Goal: Information Seeking & Learning: Find specific page/section

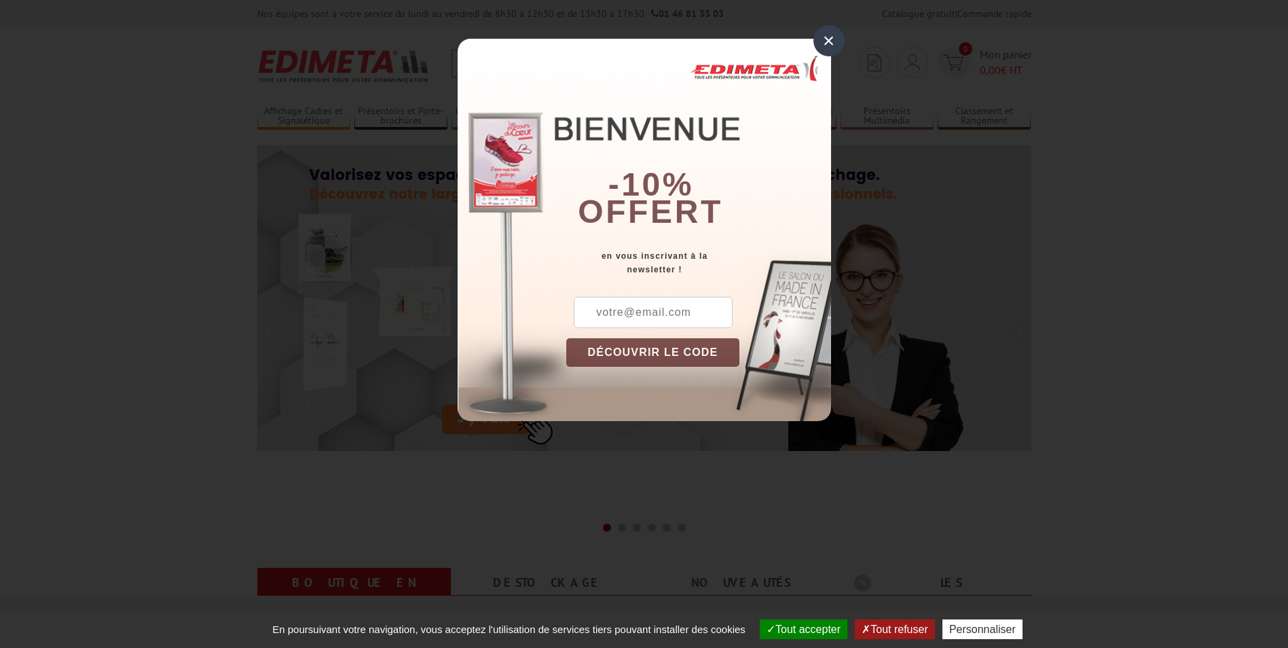
click at [826, 44] on div "×" at bounding box center [828, 40] width 31 height 31
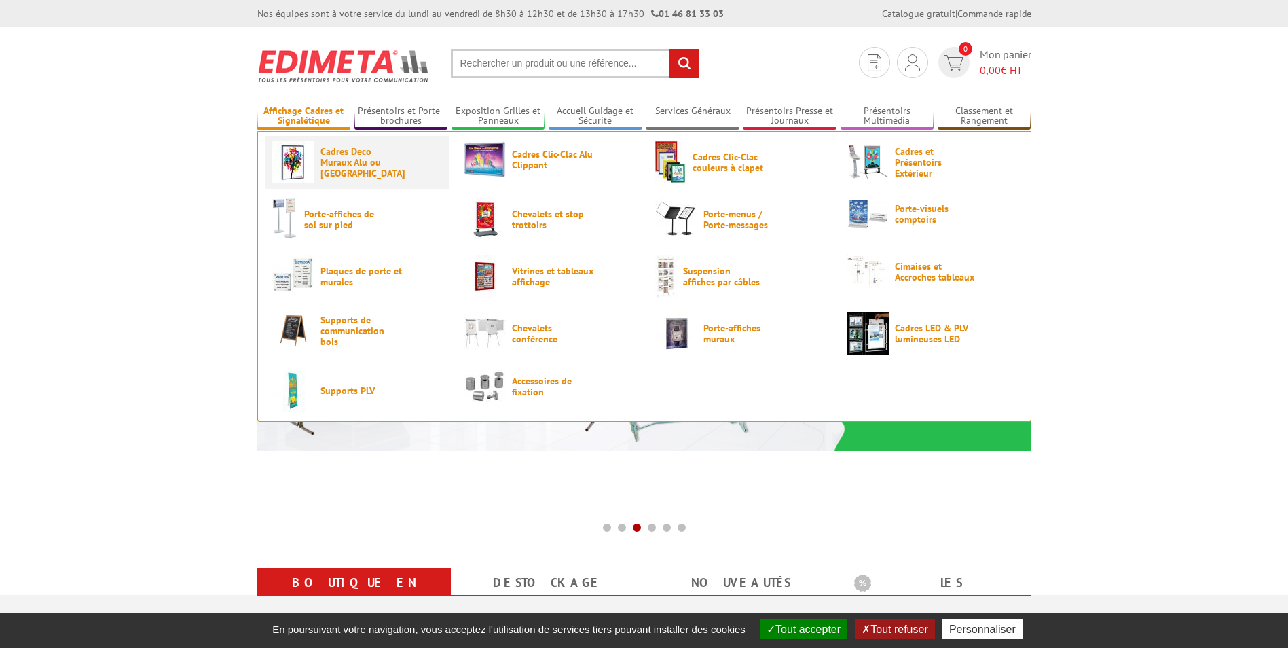
click at [331, 163] on span "Cadres Deco Muraux Alu ou [GEOGRAPHIC_DATA]" at bounding box center [360, 162] width 81 height 33
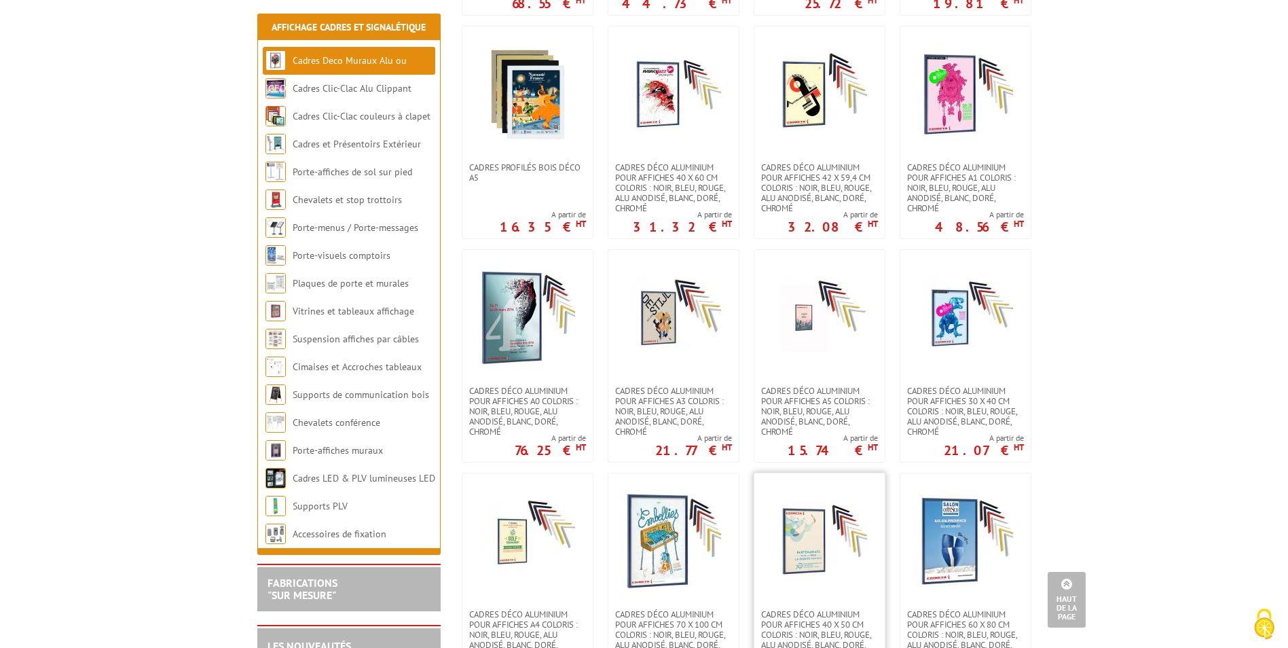
scroll to position [951, 0]
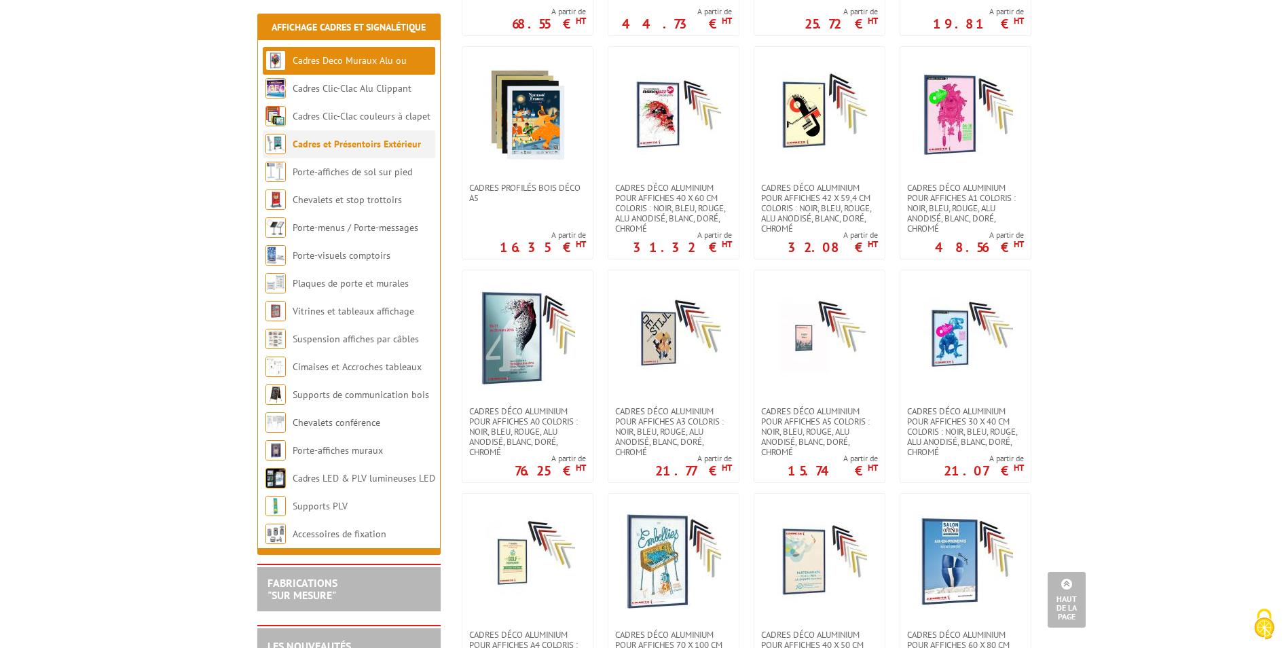
click at [370, 152] on li "Cadres et Présentoirs Extérieur" at bounding box center [349, 144] width 172 height 28
click at [371, 141] on link "Cadres et Présentoirs Extérieur" at bounding box center [357, 144] width 128 height 12
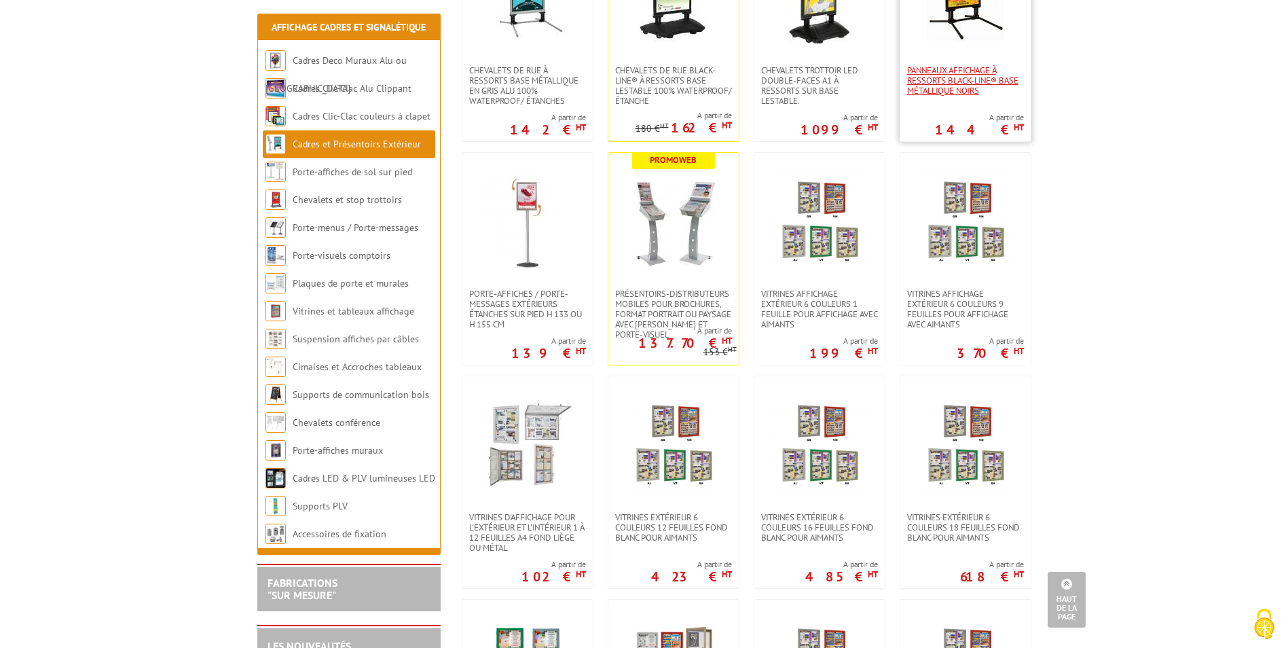
scroll to position [747, 0]
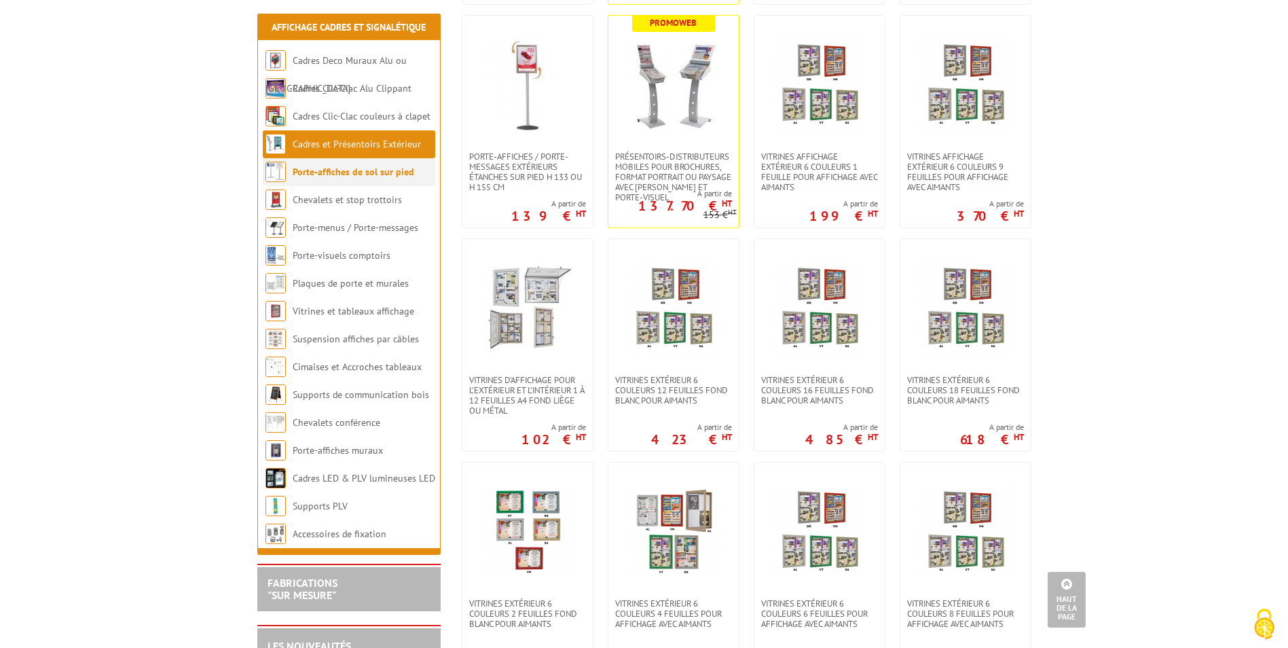
click at [306, 165] on li "Porte-affiches de sol sur pied" at bounding box center [349, 172] width 172 height 28
click at [306, 169] on link "Porte-affiches de sol sur pied" at bounding box center [354, 172] width 122 height 12
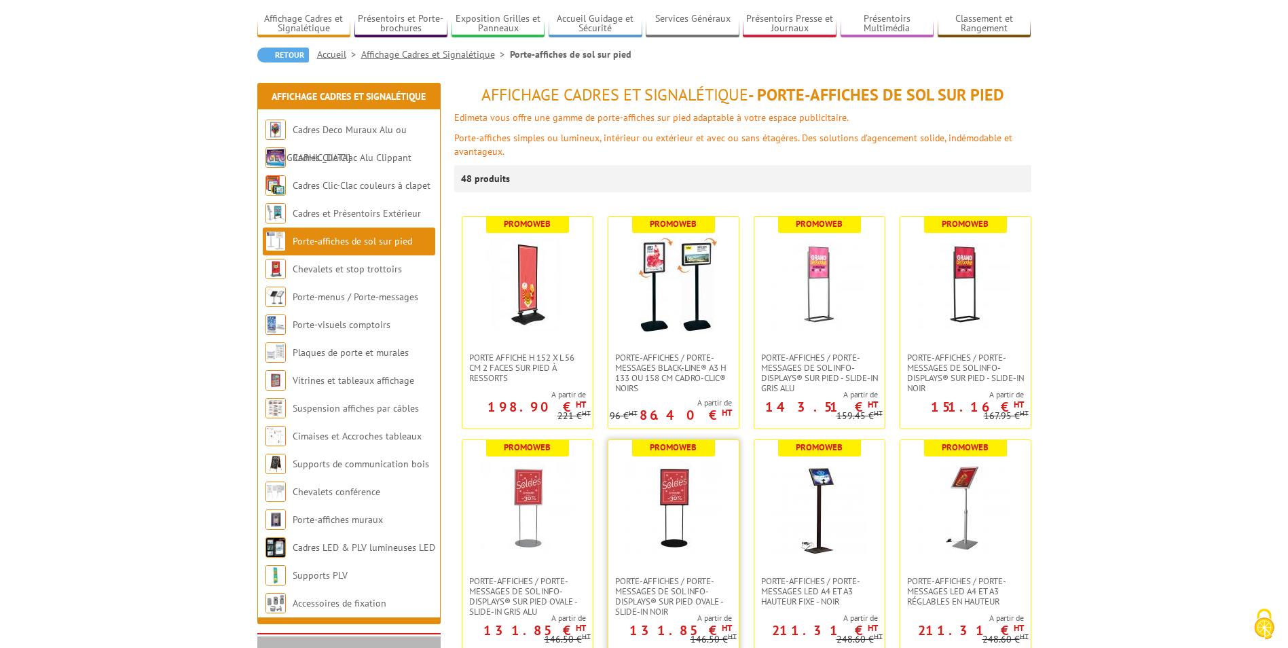
scroll to position [68, 0]
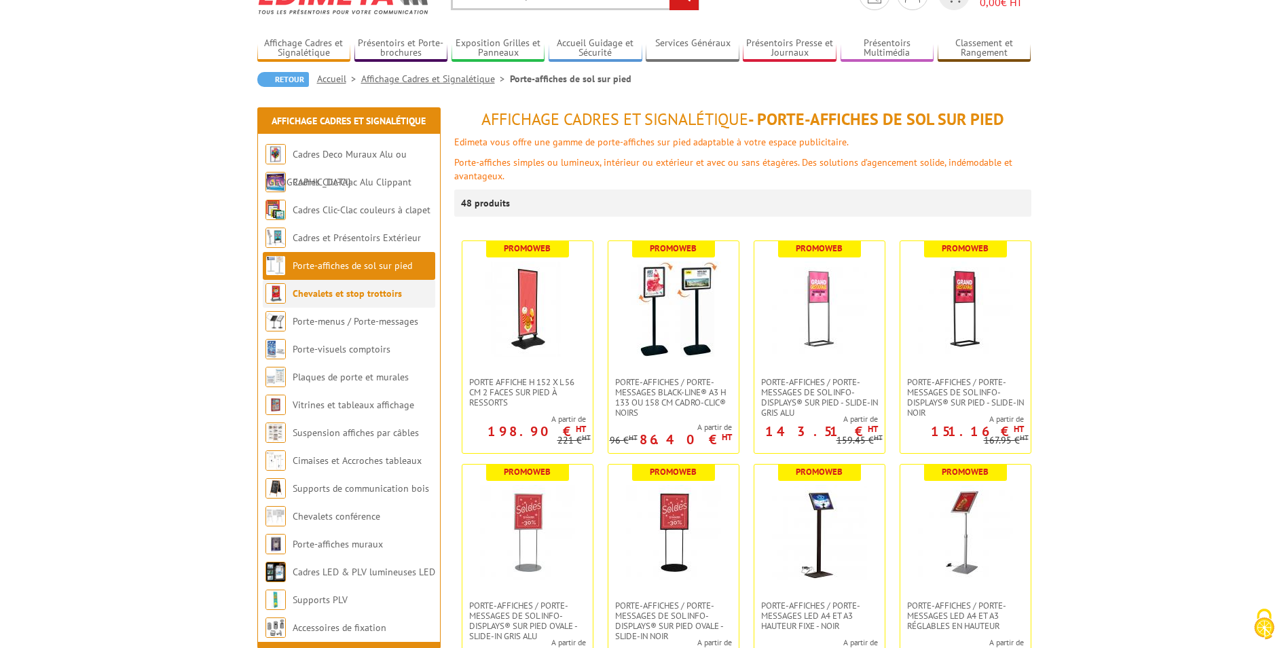
click at [333, 295] on link "Chevalets et stop trottoirs" at bounding box center [347, 293] width 109 height 12
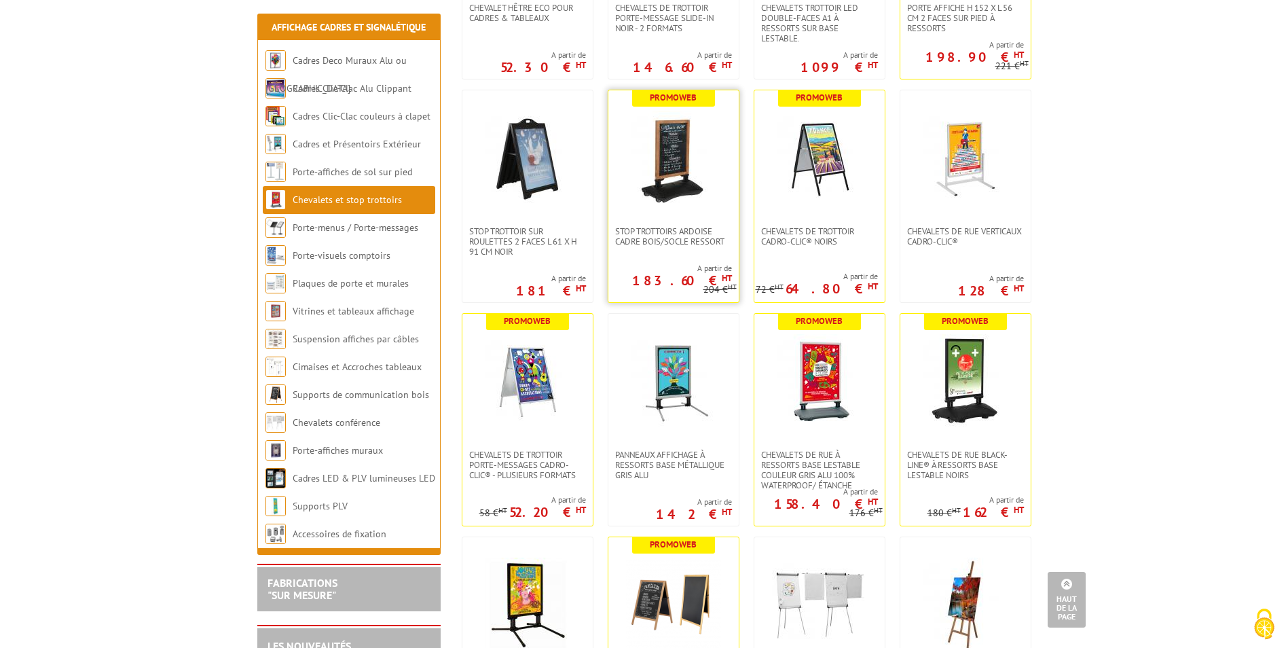
scroll to position [543, 0]
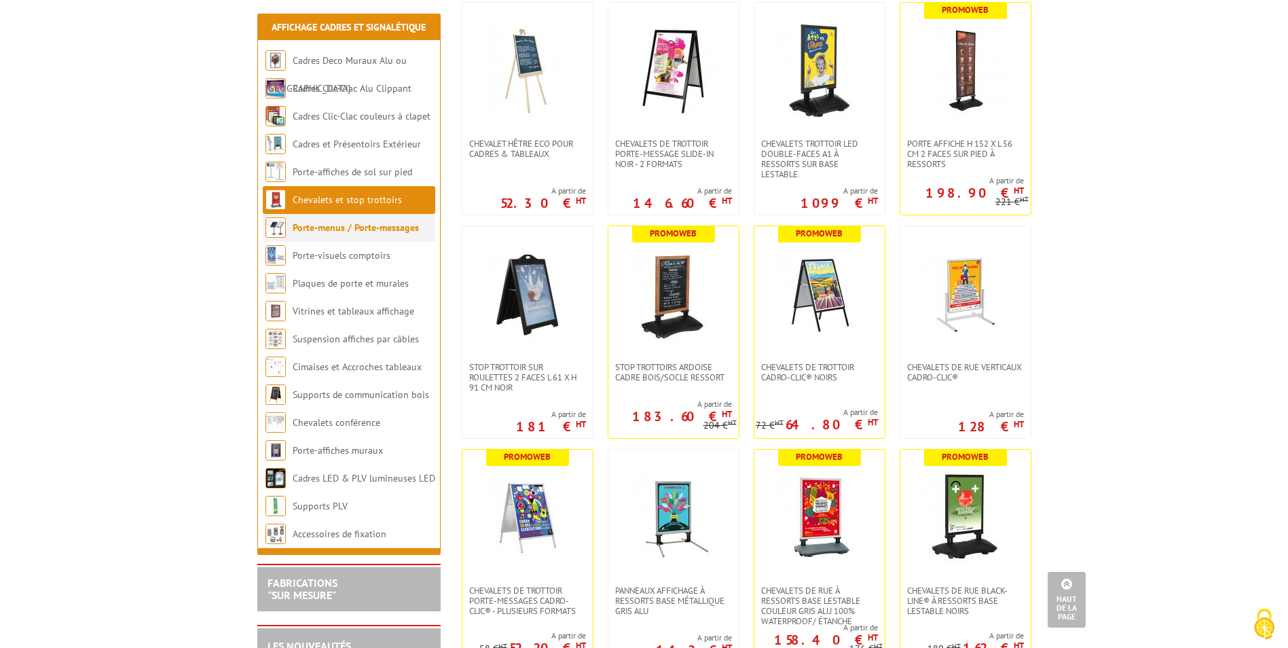
click at [402, 228] on link "Porte-menus / Porte-messages" at bounding box center [356, 227] width 126 height 12
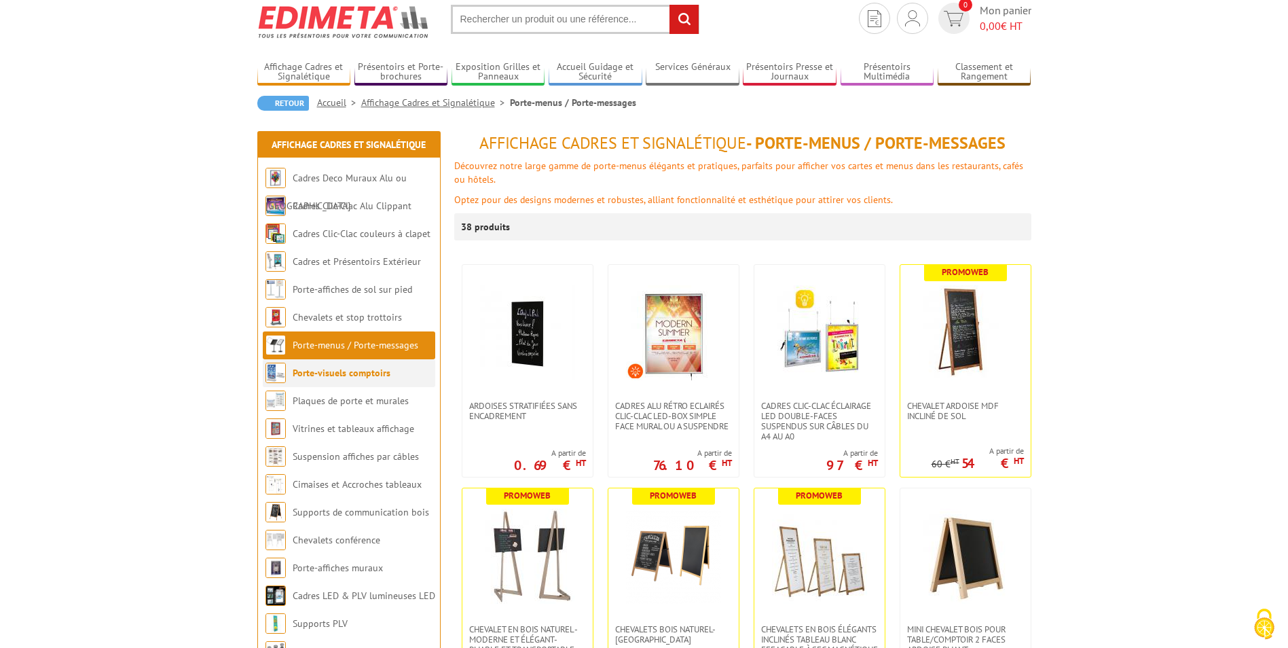
scroll to position [68, 0]
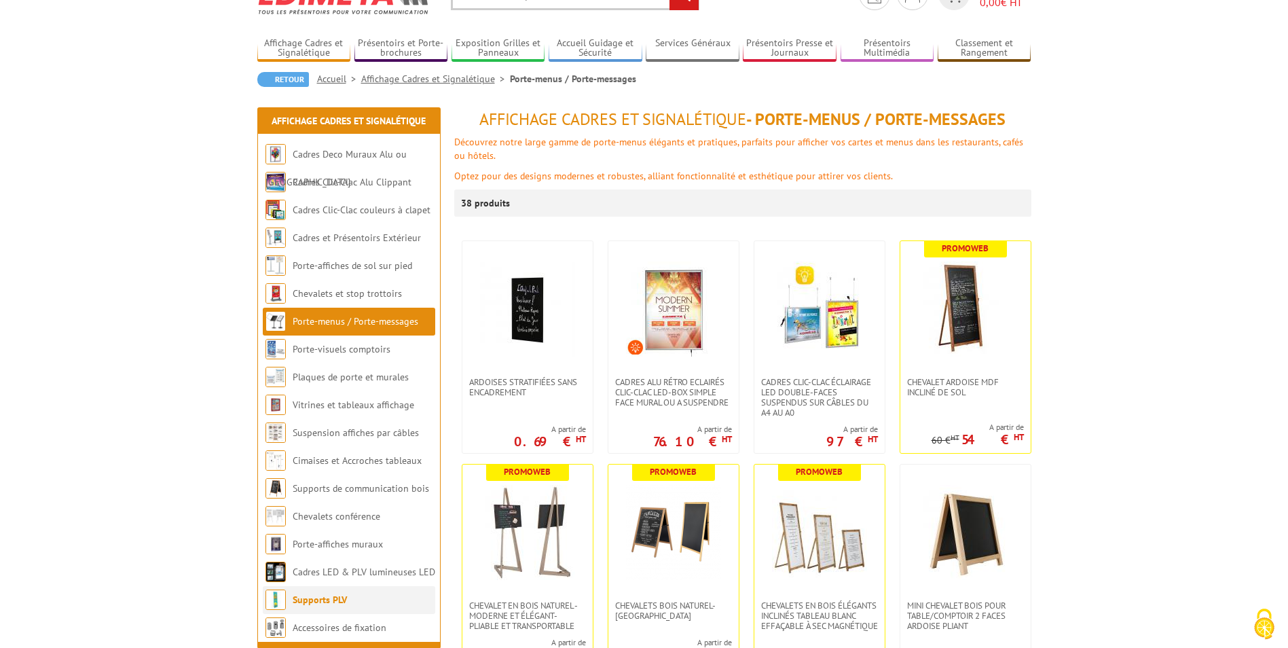
click at [329, 589] on li "Supports PLV" at bounding box center [349, 600] width 172 height 28
click at [327, 600] on link "Supports PLV" at bounding box center [320, 599] width 54 height 12
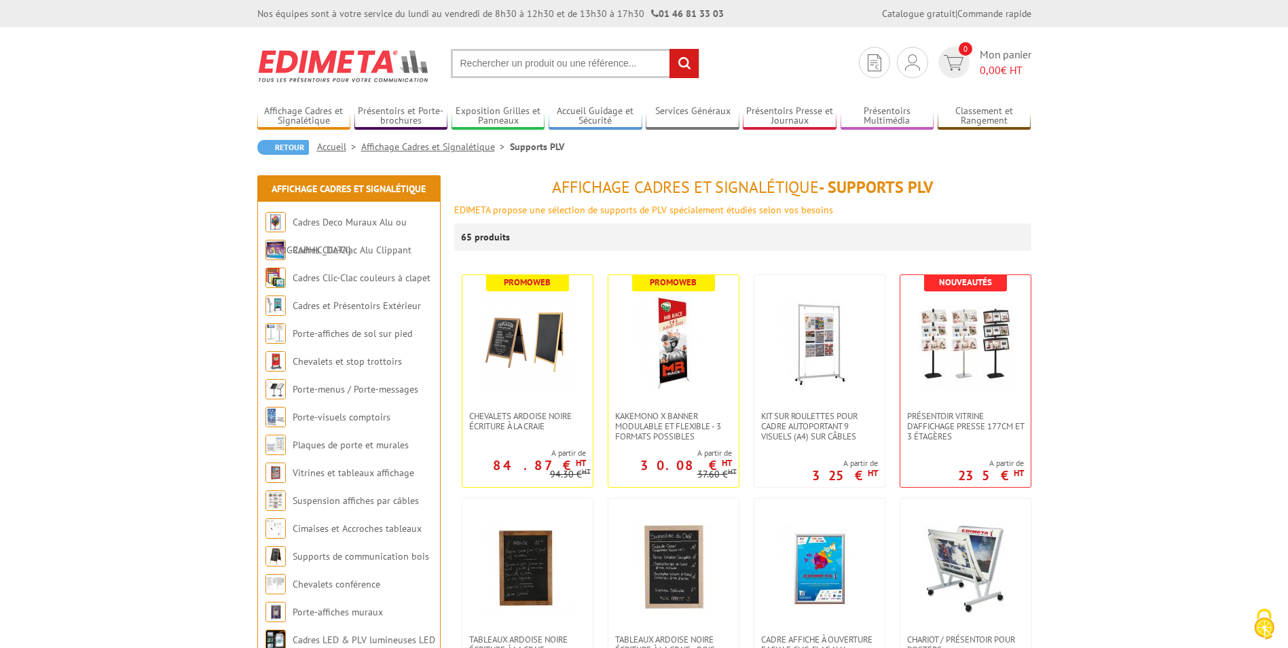
click at [496, 60] on input "text" at bounding box center [575, 63] width 249 height 29
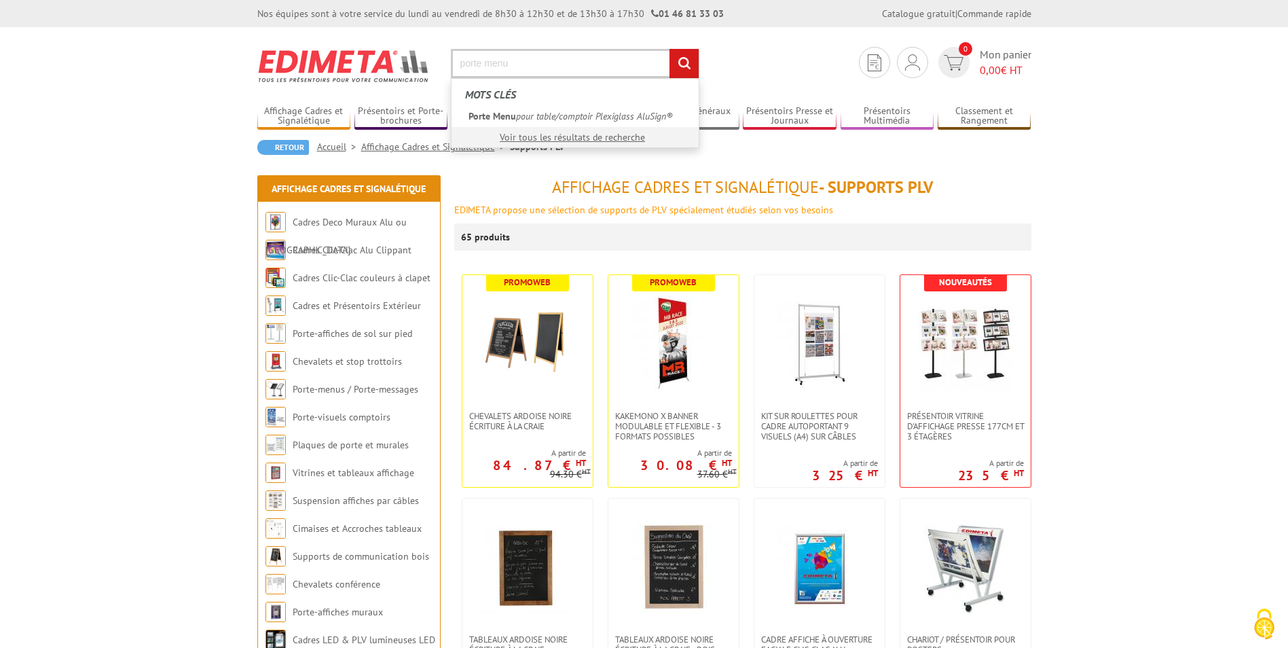
type input "porte menu"
click at [669, 49] on input "rechercher" at bounding box center [683, 63] width 29 height 29
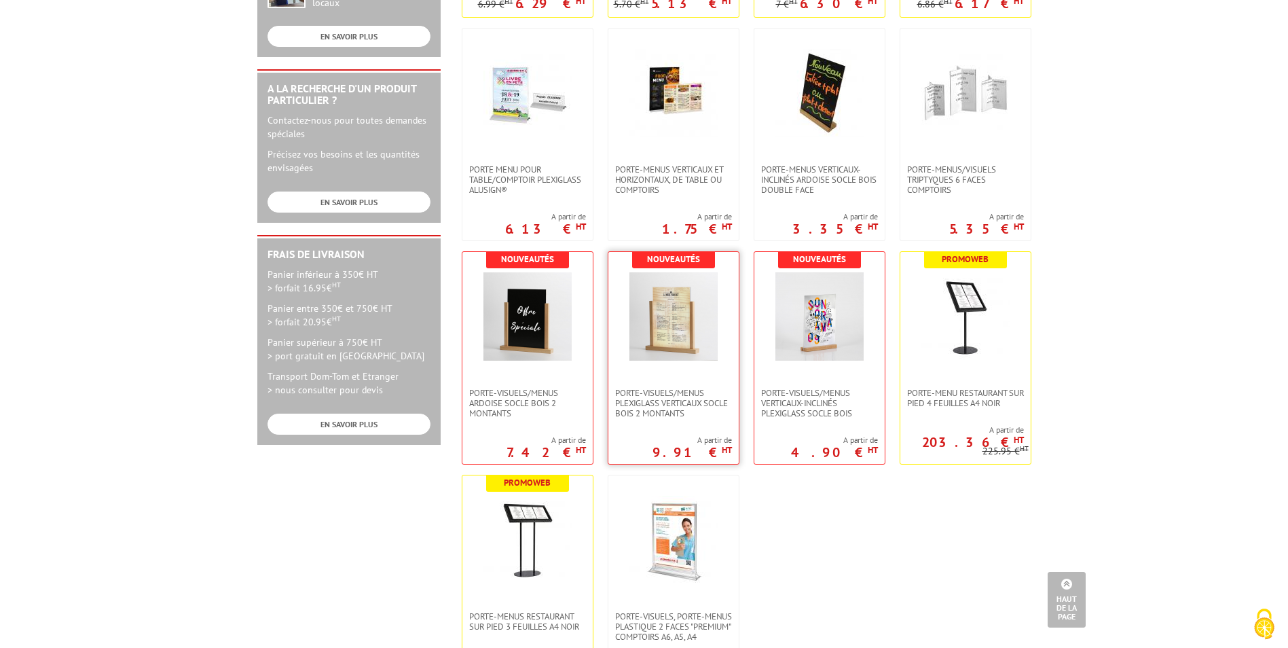
scroll to position [407, 0]
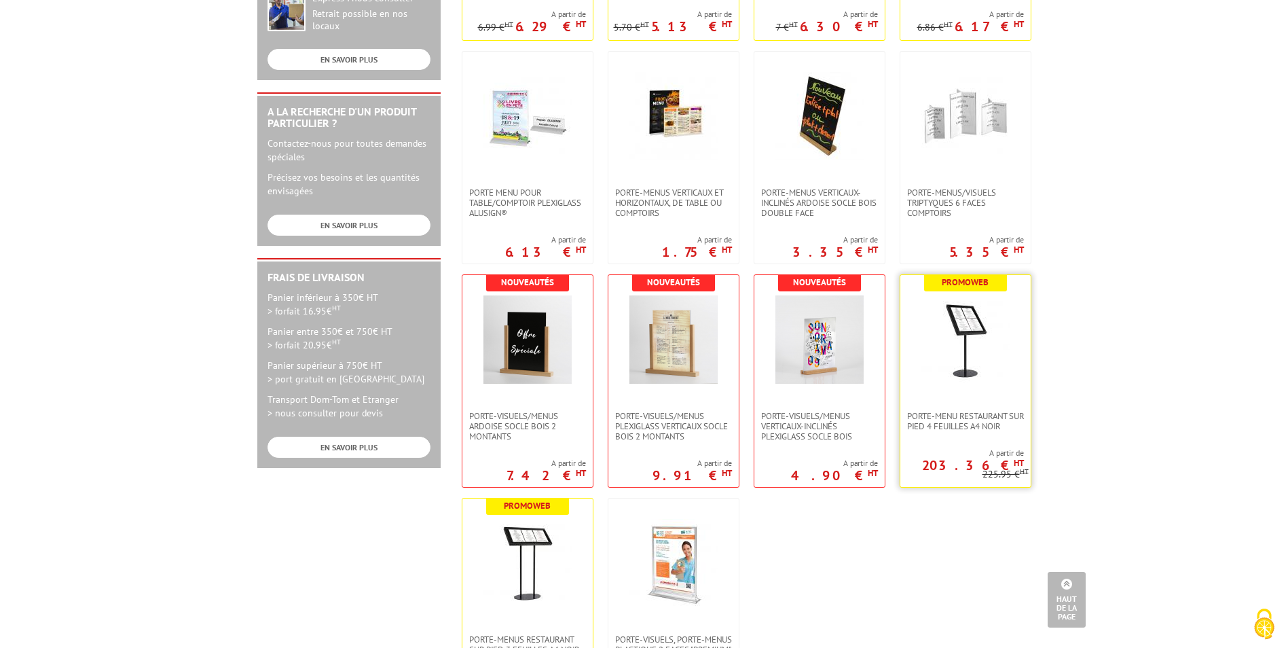
click at [977, 339] on img at bounding box center [965, 339] width 88 height 88
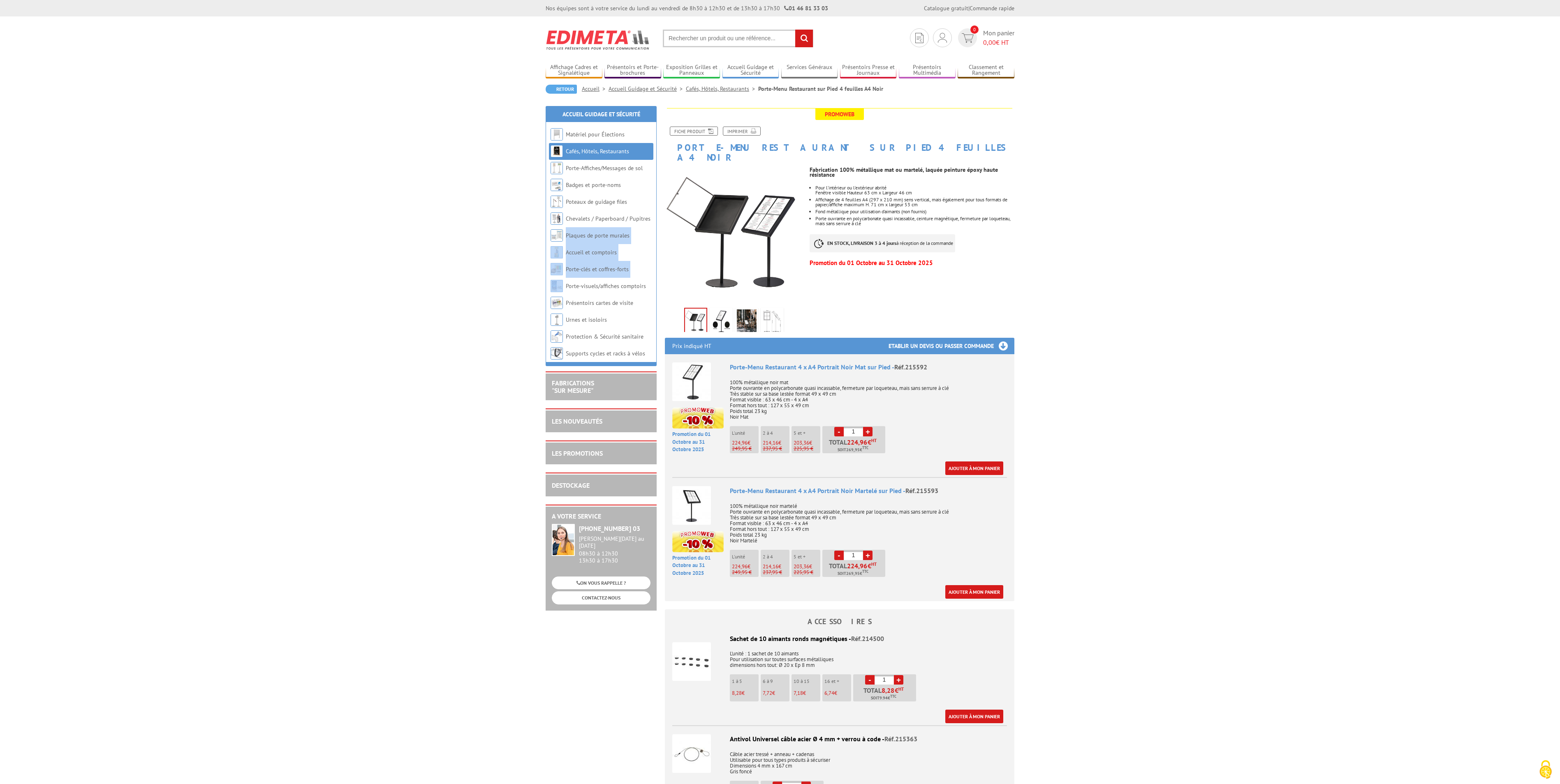
drag, startPoint x: 471, startPoint y: 246, endPoint x: 476, endPoint y: 294, distance: 48.3
click at [476, 294] on body "Nos équipes sont à votre service du lundi au vendredi de 8h30 à 12h30 et de 13h…" at bounding box center [780, 624] width 1560 height 1247
click at [475, 292] on body "Nos équipes sont à votre service du lundi au vendredi de 8h30 à 12h30 et de 13h…" at bounding box center [780, 624] width 1560 height 1247
